Goal: Transaction & Acquisition: Purchase product/service

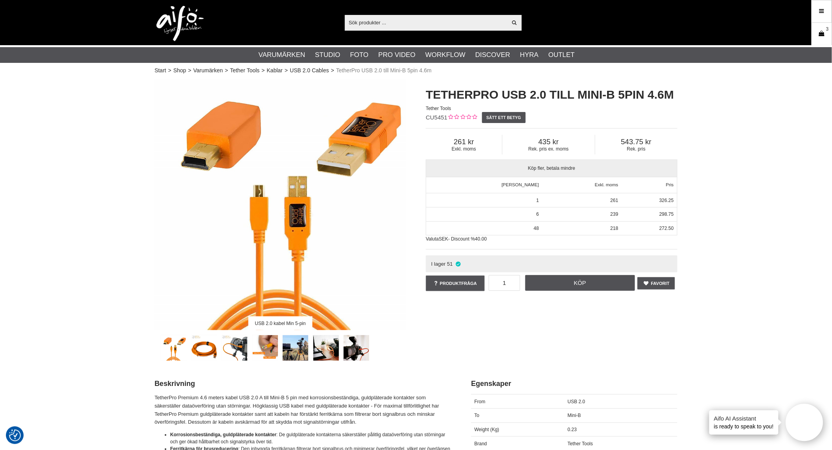
click at [822, 34] on icon at bounding box center [822, 33] width 8 height 9
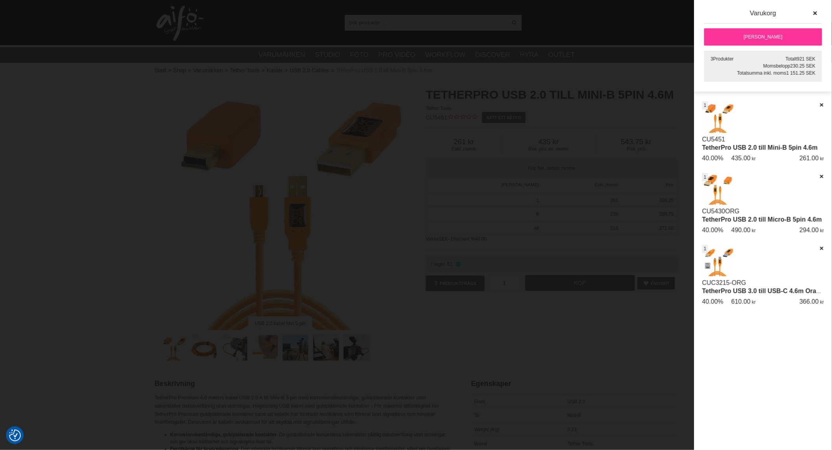
click at [403, 208] on div at bounding box center [416, 225] width 832 height 450
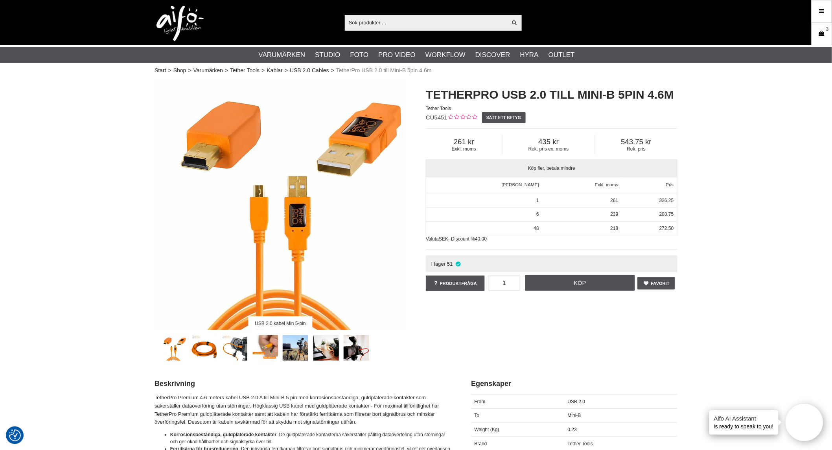
click at [822, 31] on icon at bounding box center [822, 33] width 8 height 9
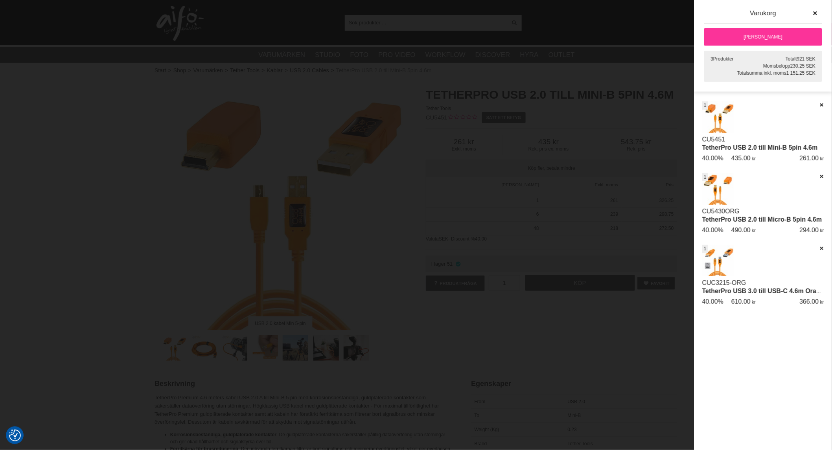
click at [773, 33] on link "[PERSON_NAME]" at bounding box center [763, 36] width 118 height 17
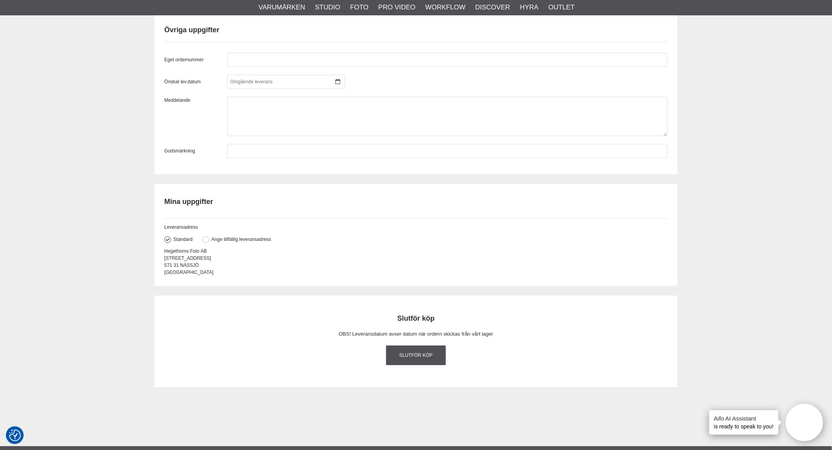
scroll to position [786, 0]
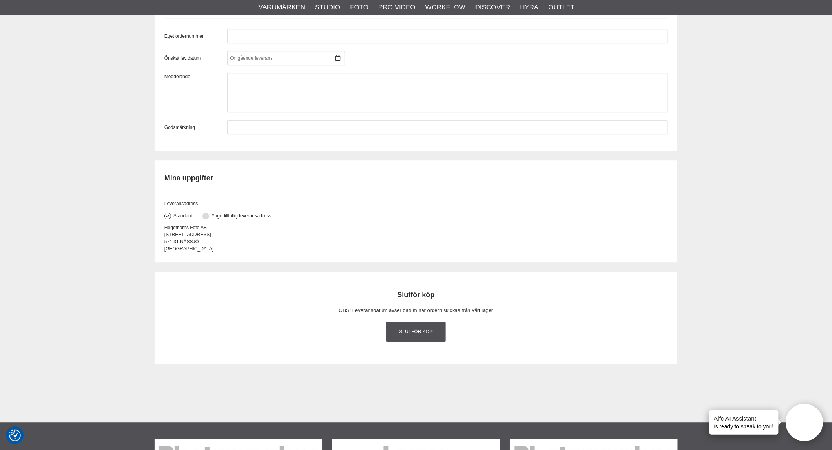
click at [204, 214] on button at bounding box center [205, 216] width 7 height 7
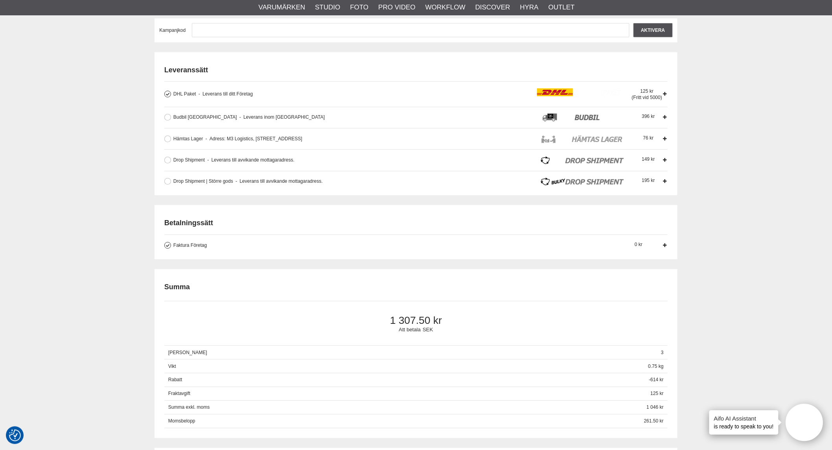
scroll to position [87, 0]
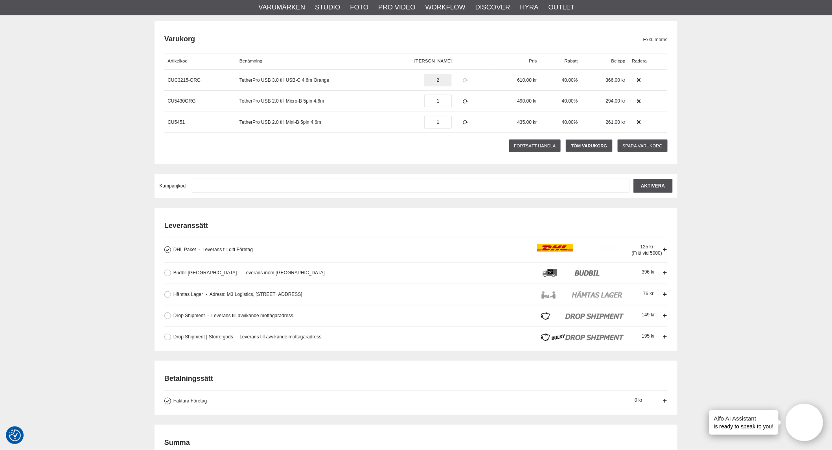
type input "2"
click at [462, 79] on icon at bounding box center [465, 80] width 7 height 6
drag, startPoint x: 427, startPoint y: 99, endPoint x: 453, endPoint y: 101, distance: 25.6
click at [451, 101] on div "CU5430ORG TetherPro USB 2.0 till Micro-B 5pin 4.6m st 1 490.00 40.00% 294.00" at bounding box center [415, 100] width 503 height 21
type input "2"
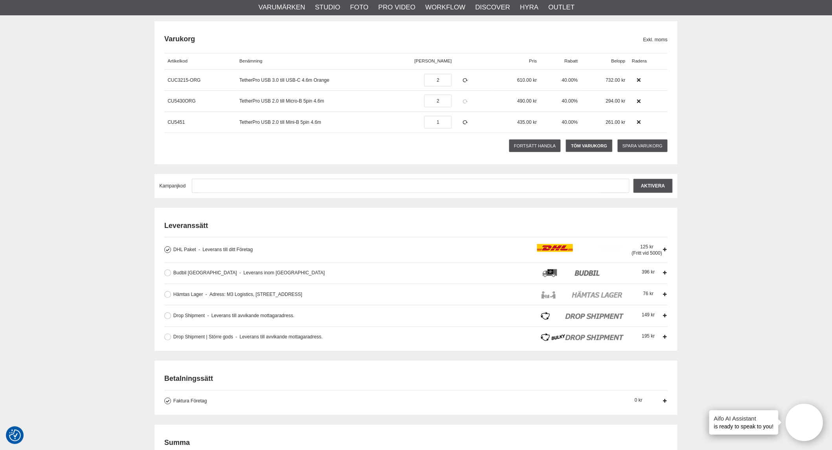
click at [462, 100] on icon at bounding box center [465, 102] width 7 height 6
click at [171, 318] on label "Drop Shipment Leverans till avvikande mottagaradress. Fraktalternativet leverer…" at bounding box center [416, 316] width 491 height 8
click at [0, 0] on input "Drop Shipment Leverans till avvikande mottagaradress. Fraktalternativet leverer…" at bounding box center [0, 0] width 0 height 0
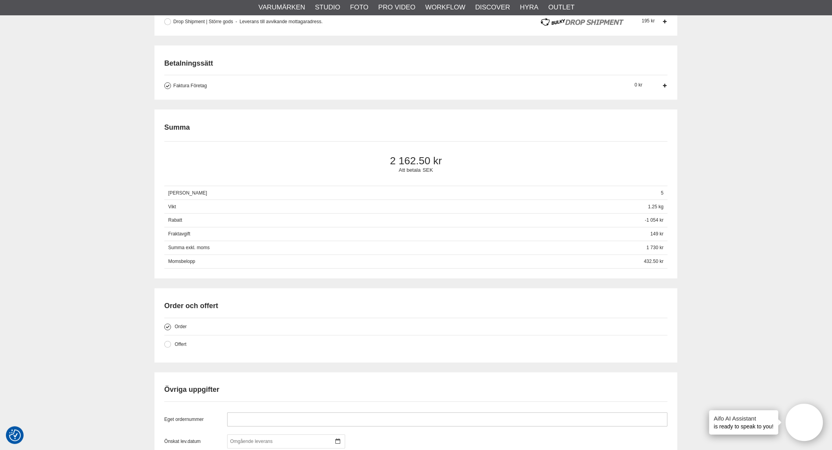
scroll to position [480, 0]
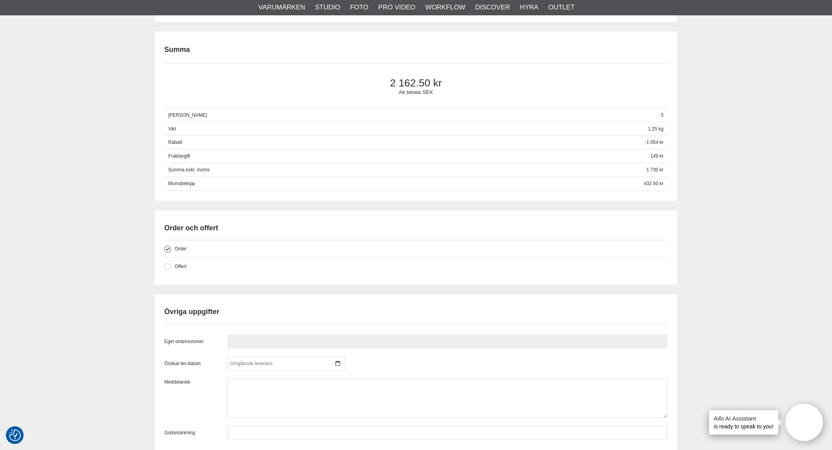
click at [286, 339] on input "text" at bounding box center [447, 342] width 440 height 14
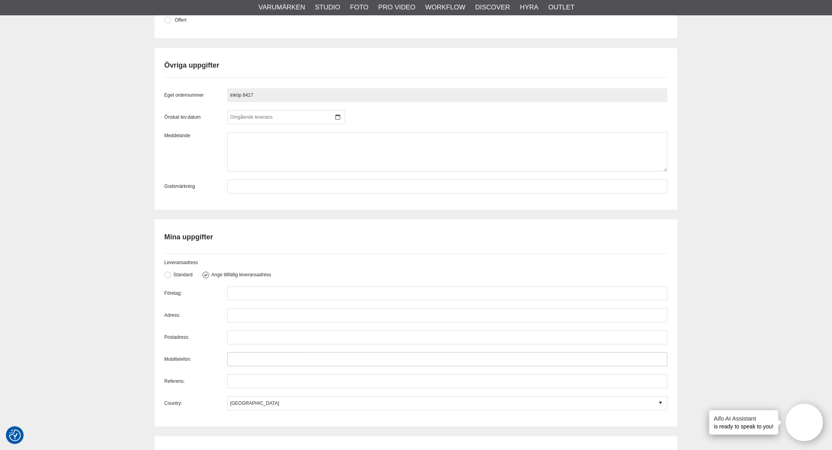
scroll to position [742, 0]
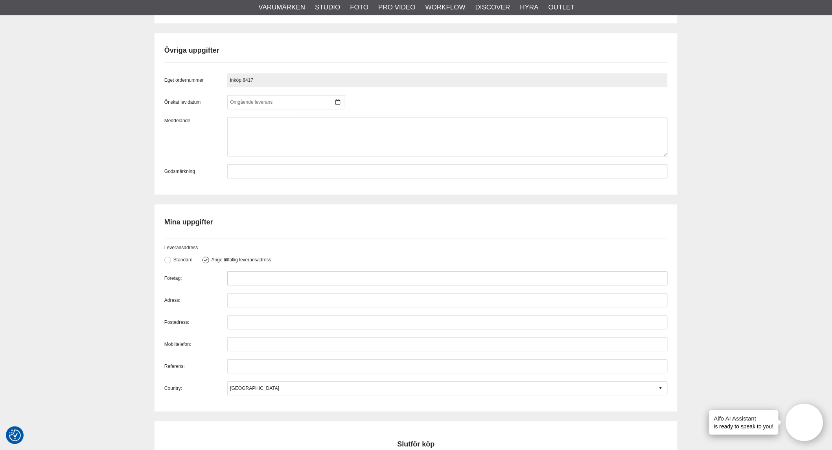
type input "inköp 8417"
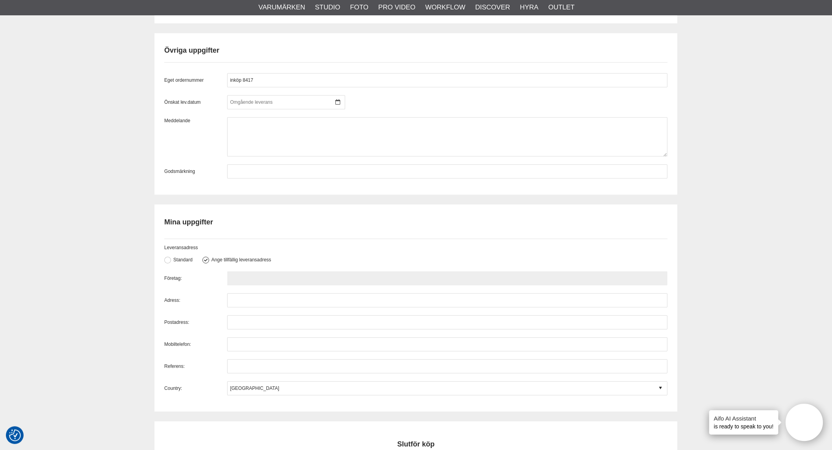
click at [269, 276] on input "text" at bounding box center [447, 278] width 440 height 14
type input "Express-Bild i Västerås AB"
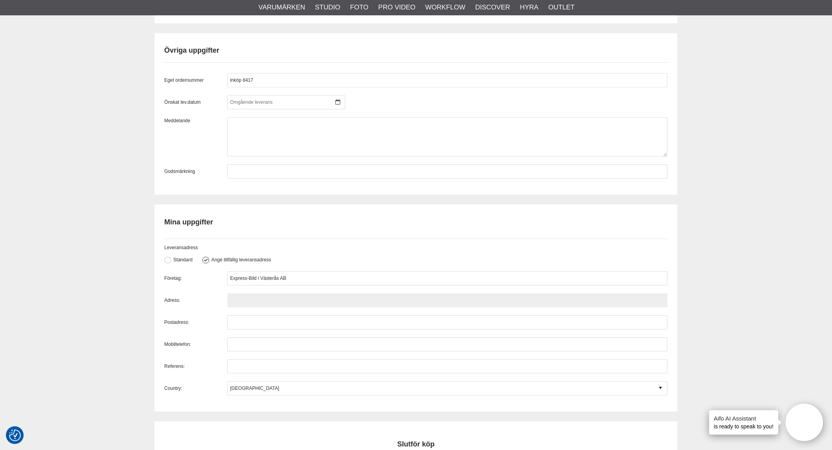
click at [299, 300] on input "text" at bounding box center [447, 300] width 440 height 14
type input "[STREET_ADDRESS]"
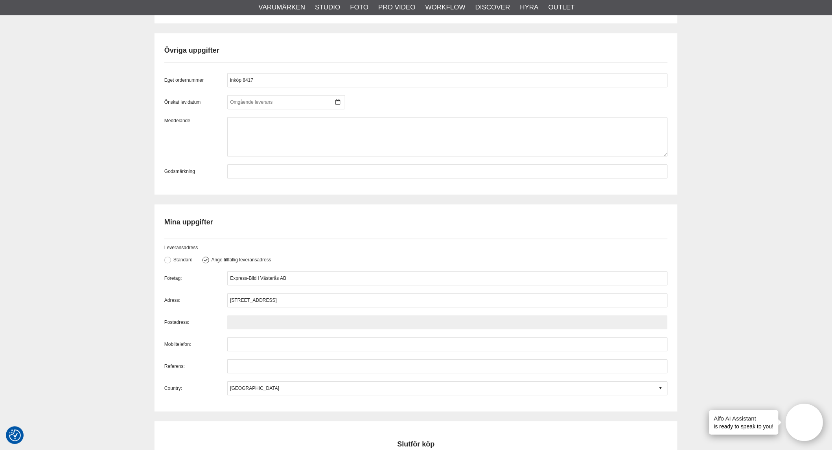
click at [289, 324] on input "text" at bounding box center [447, 322] width 440 height 14
type input "268 31 Svalöv"
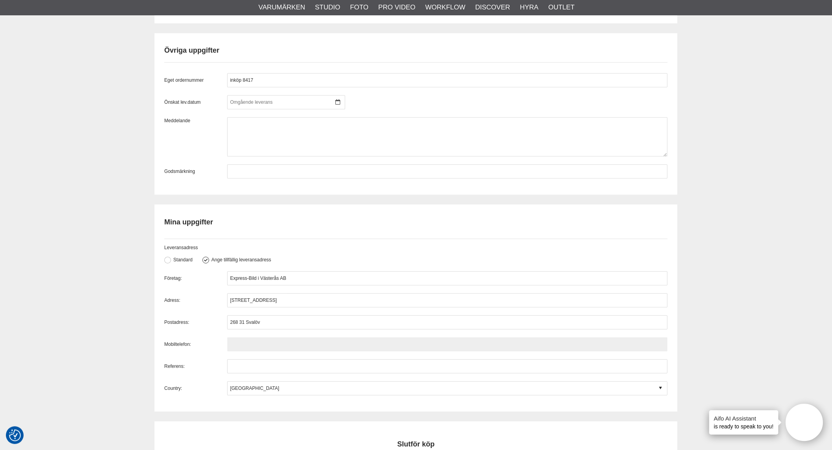
click at [291, 344] on input "text" at bounding box center [447, 344] width 440 height 14
type input "0702-259142"
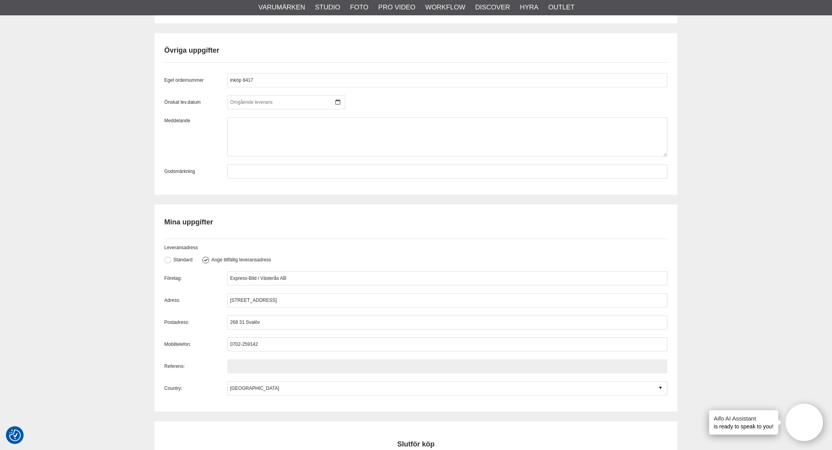
click at [274, 365] on input "text" at bounding box center [447, 366] width 440 height 14
type input "[PERSON_NAME]"
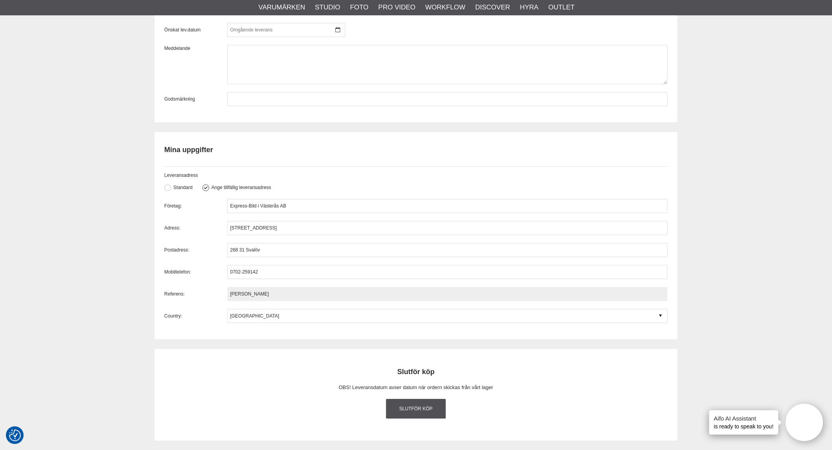
scroll to position [874, 0]
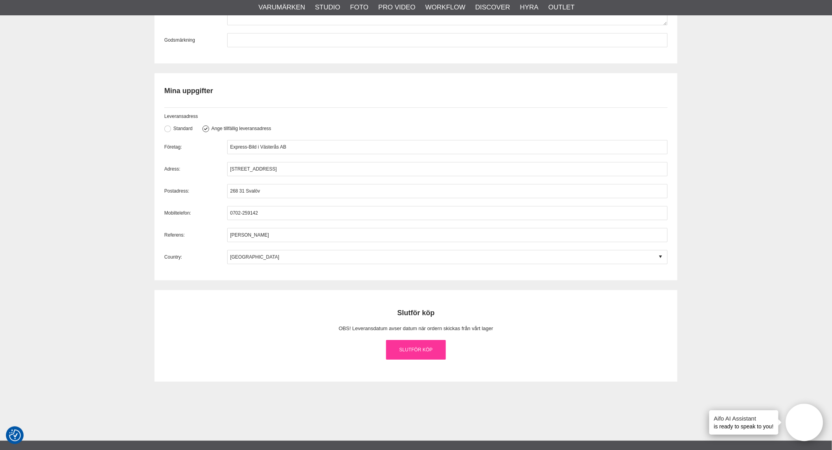
click at [418, 349] on link "Slutför köp" at bounding box center [416, 350] width 60 height 20
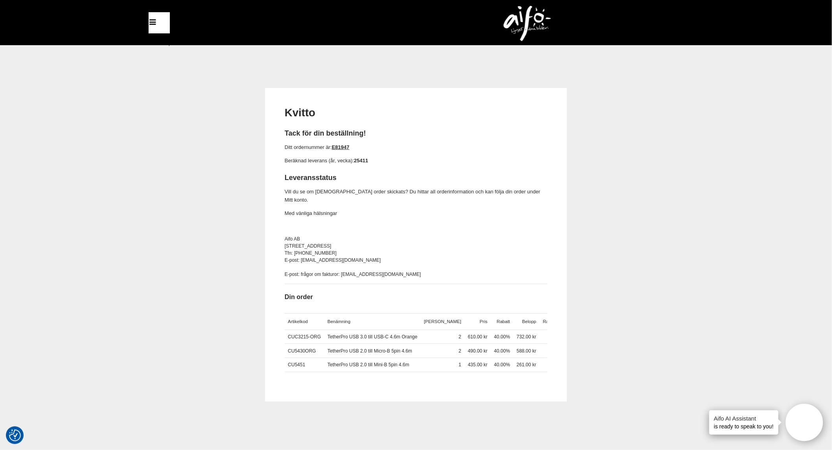
click at [647, 159] on div "Kvitto Tack för din beställning! Ditt ordernummer är: E81947 Beräknad leverans …" at bounding box center [416, 245] width 523 height 314
